Goal: Use online tool/utility: Utilize a website feature to perform a specific function

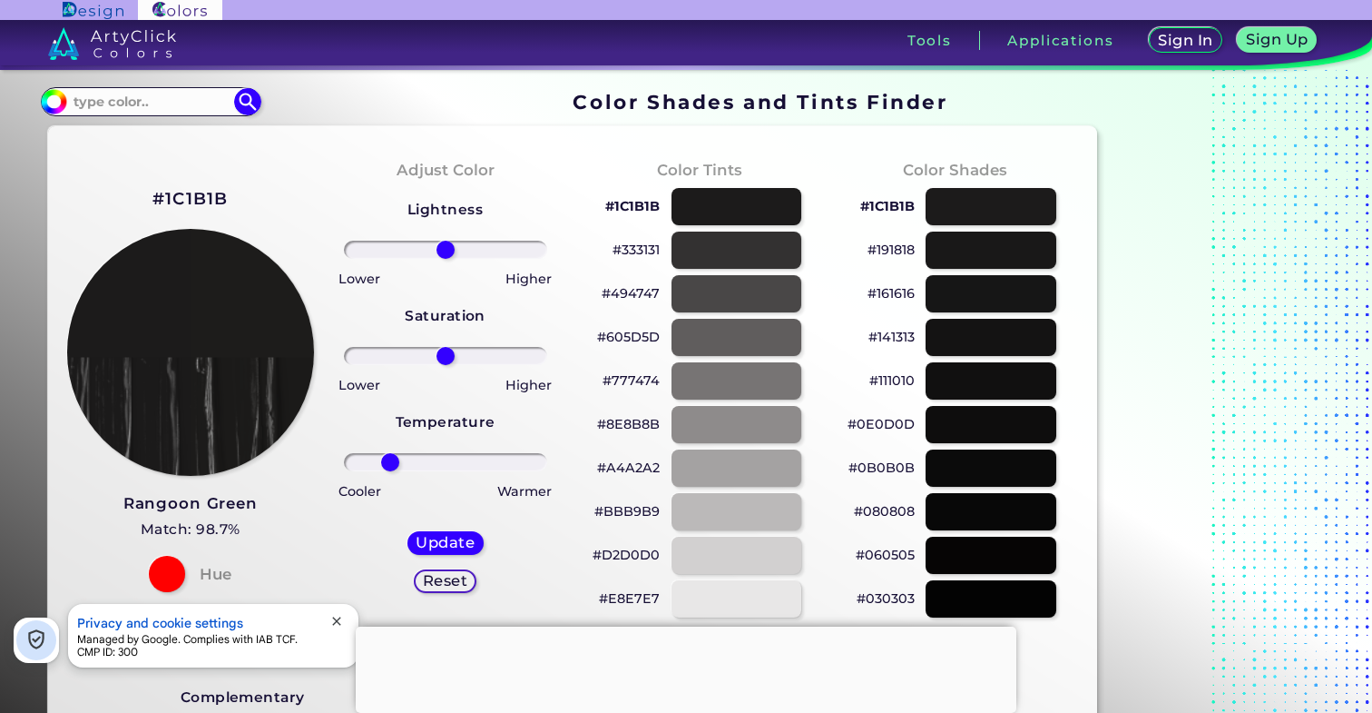
drag, startPoint x: 445, startPoint y: 460, endPoint x: 390, endPoint y: 464, distance: 54.6
click at [390, 464] on input "range" at bounding box center [445, 462] width 203 height 18
drag, startPoint x: 391, startPoint y: 464, endPoint x: 451, endPoint y: 464, distance: 59.9
type input "7"
click at [451, 464] on input "range" at bounding box center [445, 462] width 203 height 18
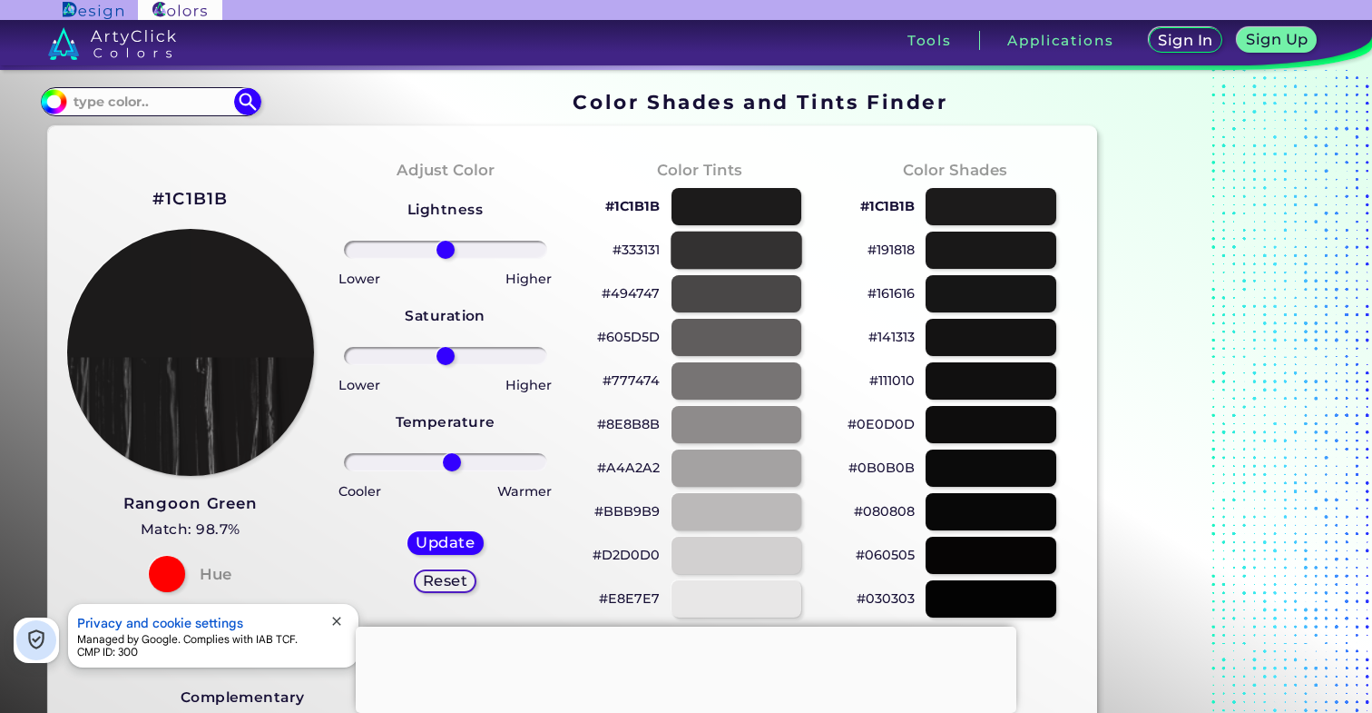
click at [753, 251] on div at bounding box center [737, 249] width 132 height 37
type input "#333131"
type input "0"
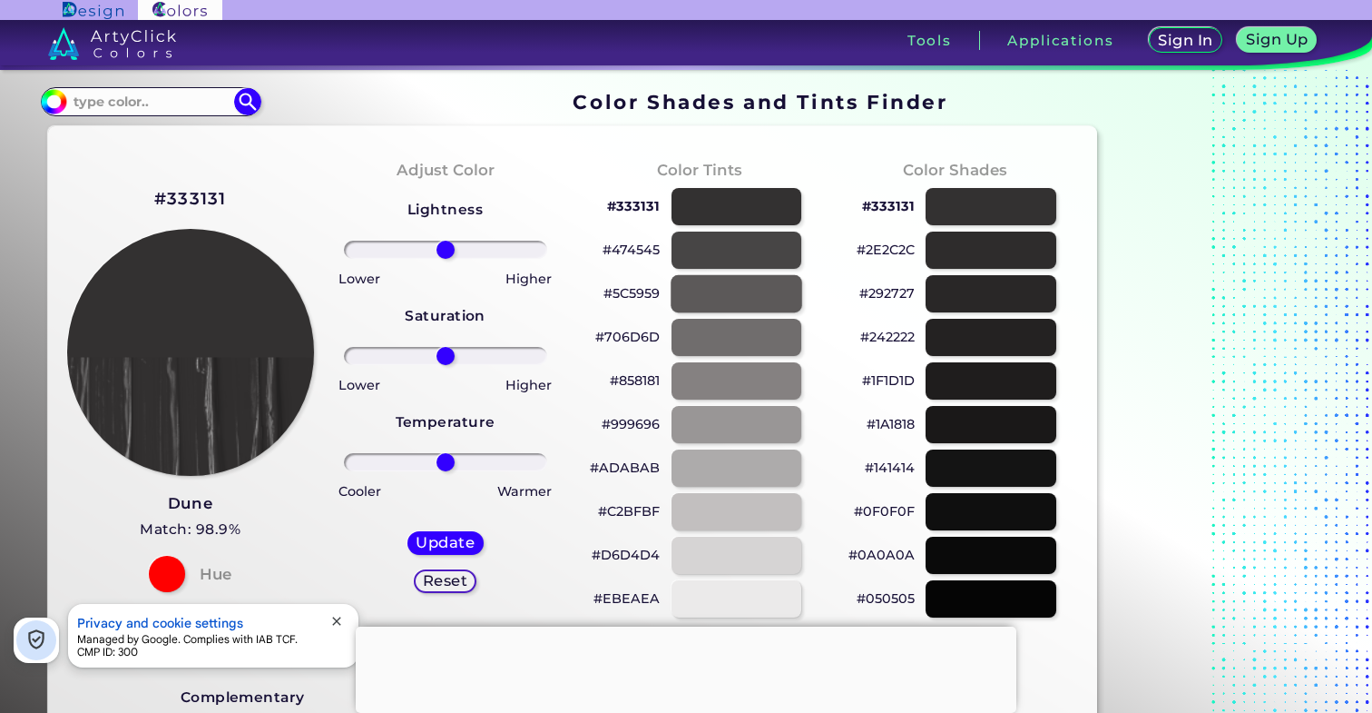
click at [768, 288] on div at bounding box center [737, 293] width 132 height 37
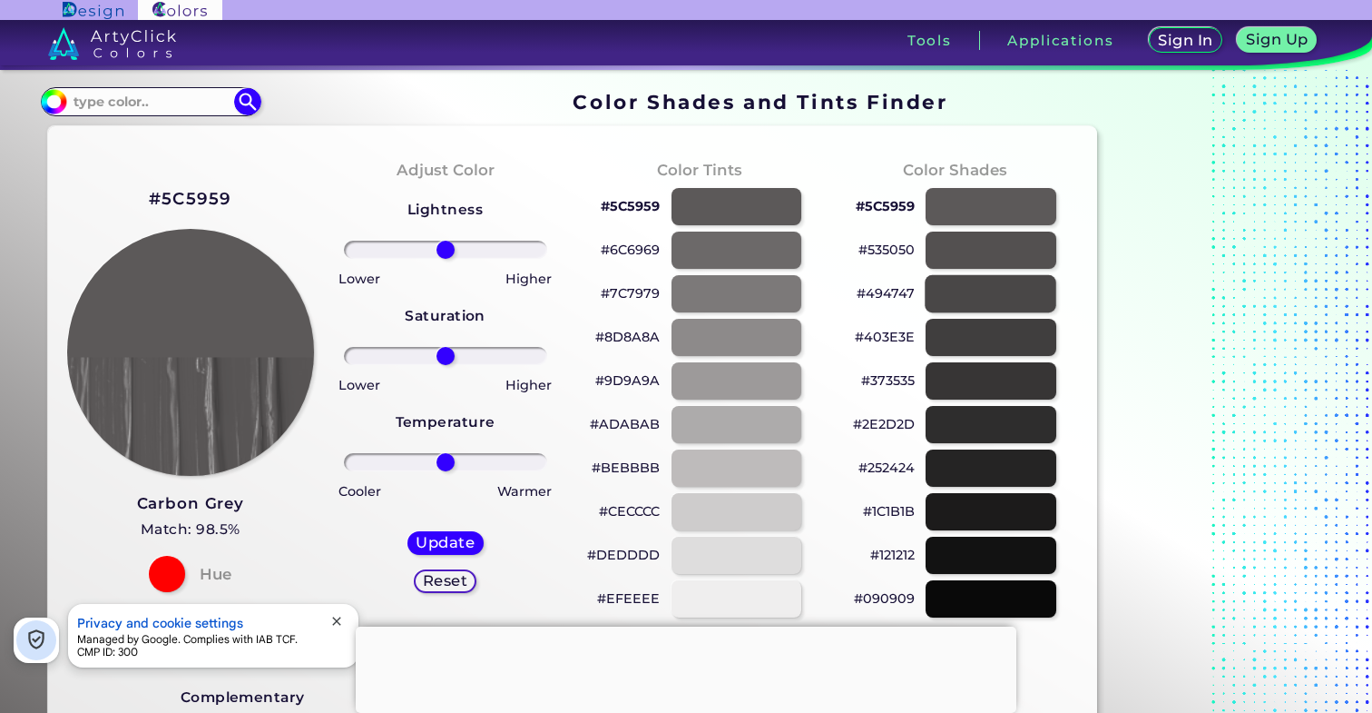
click at [978, 294] on div at bounding box center [992, 293] width 132 height 37
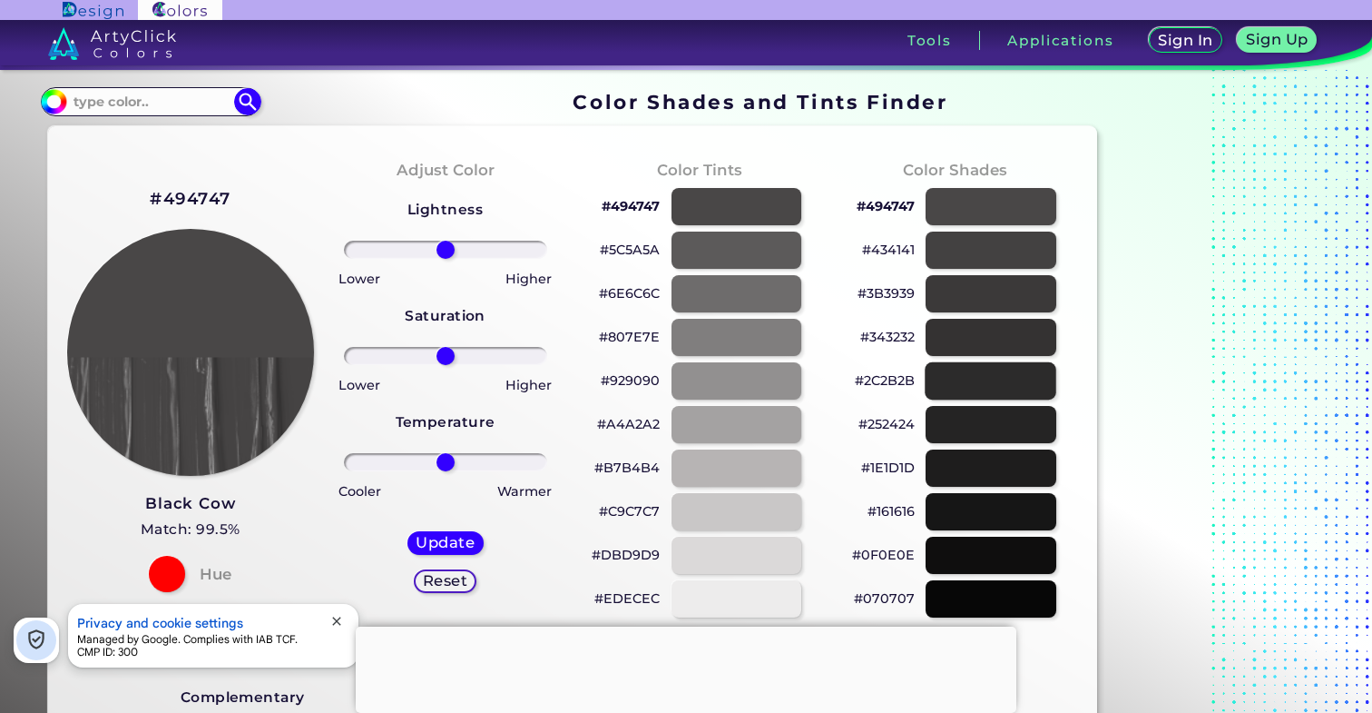
click at [961, 380] on div at bounding box center [992, 380] width 132 height 37
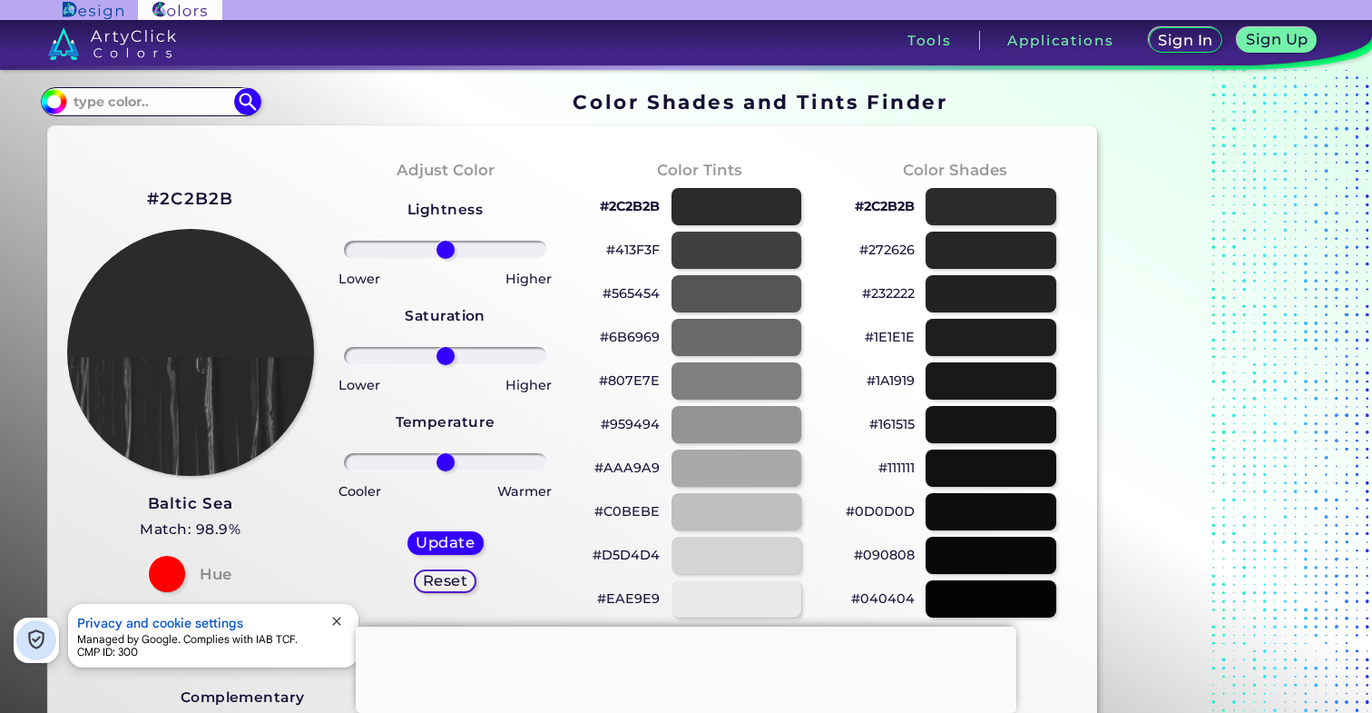
click at [970, 445] on div "#161515" at bounding box center [955, 424] width 226 height 44
click at [978, 430] on div at bounding box center [992, 424] width 132 height 37
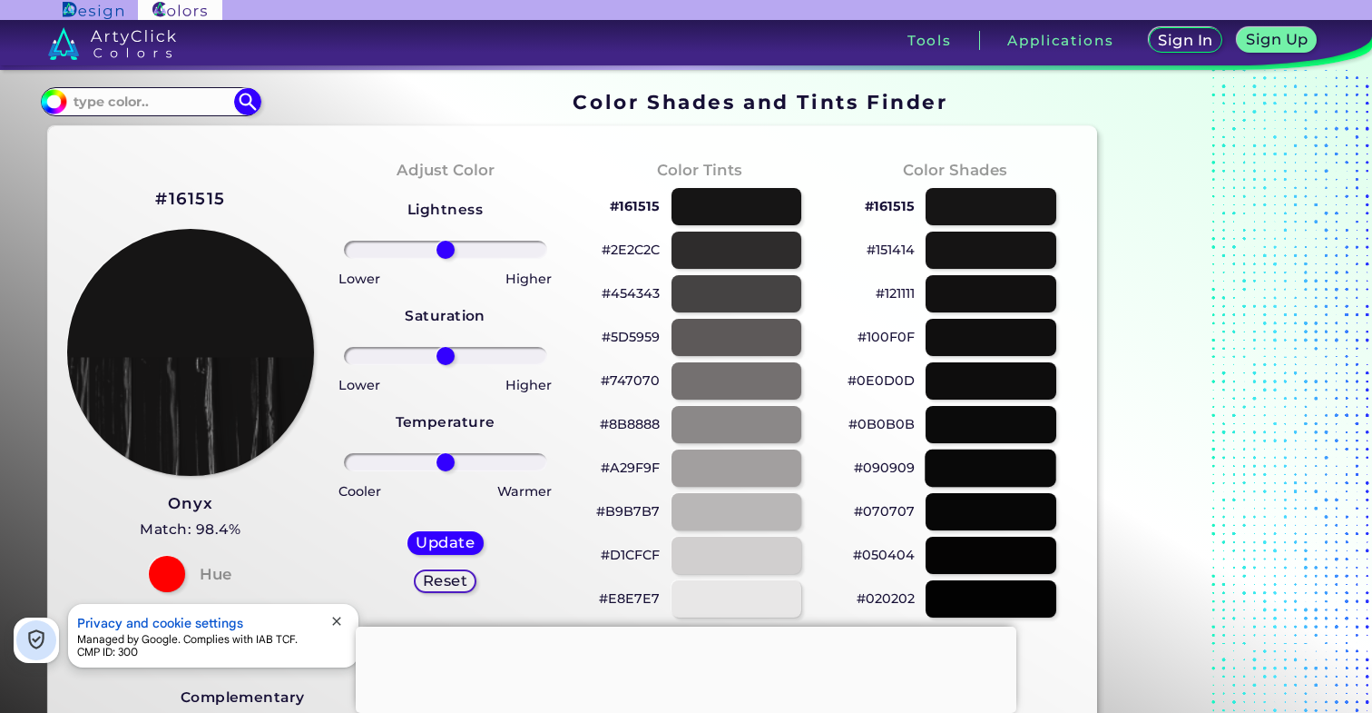
click at [990, 458] on div at bounding box center [992, 467] width 132 height 37
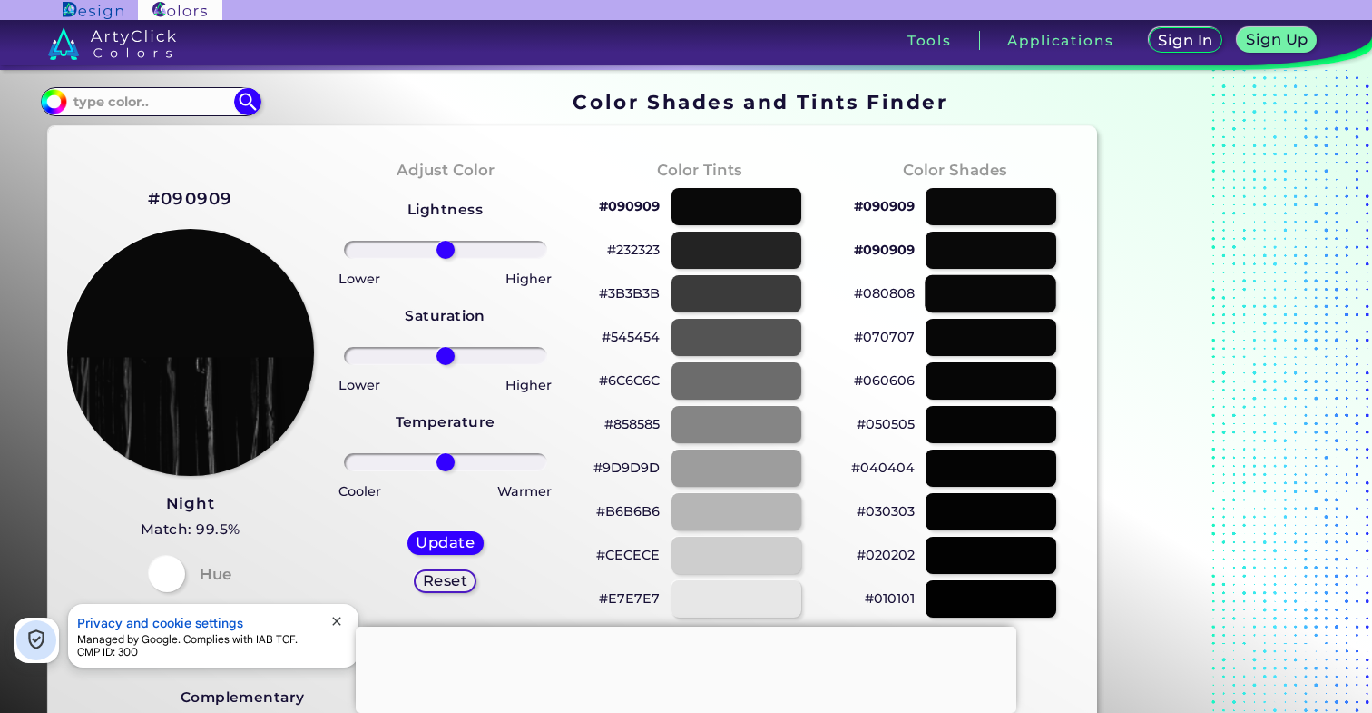
click at [956, 286] on div at bounding box center [992, 293] width 132 height 37
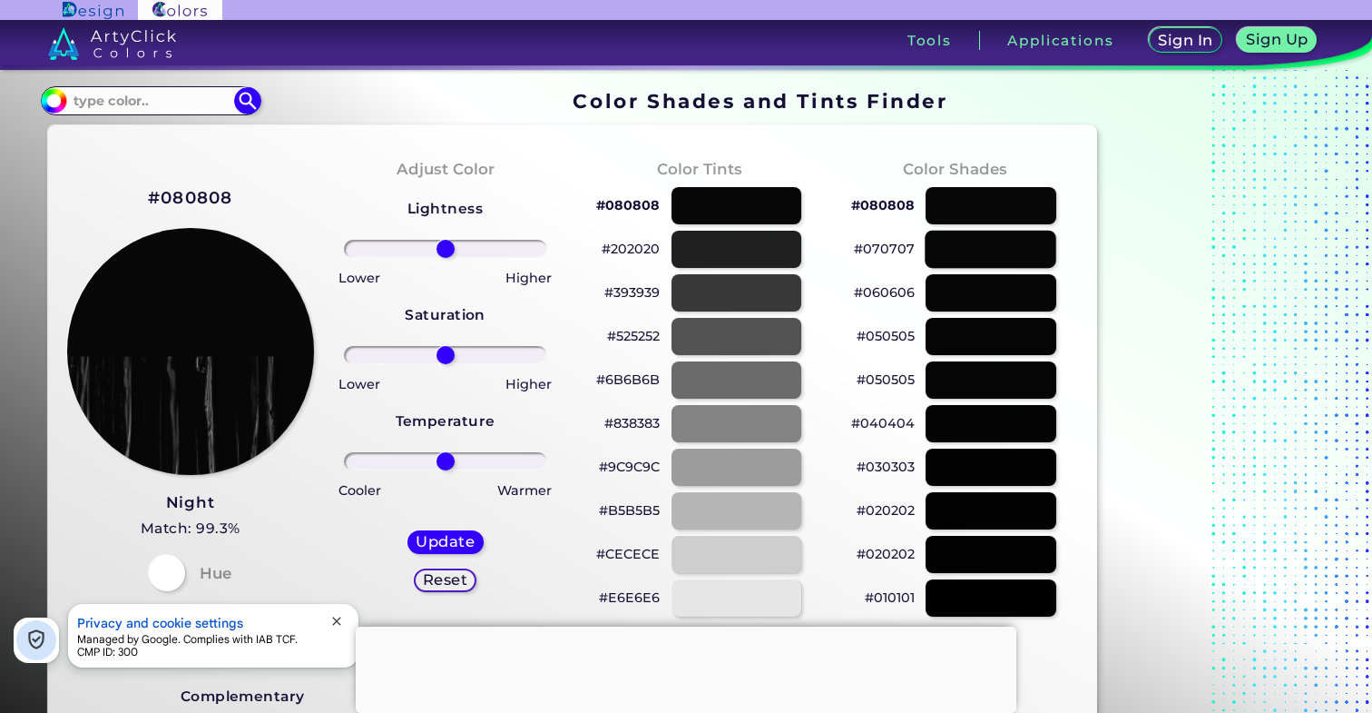
click at [976, 258] on div at bounding box center [992, 249] width 132 height 37
type input "#070707"
click at [978, 246] on div at bounding box center [992, 249] width 132 height 37
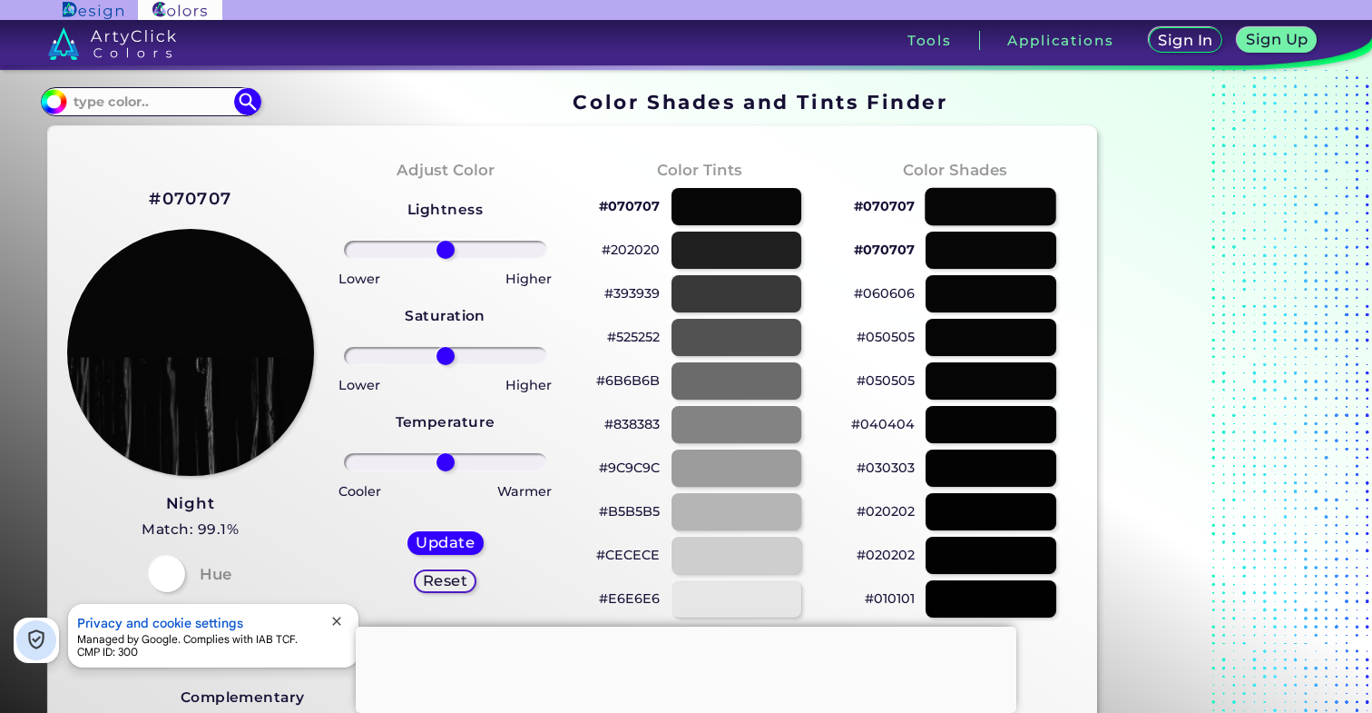
click at [964, 216] on div at bounding box center [992, 206] width 132 height 37
